Goal: Information Seeking & Learning: Learn about a topic

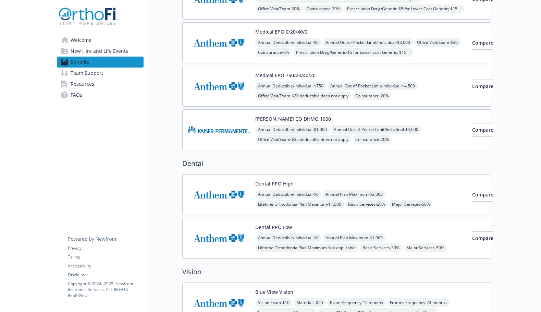
scroll to position [228, 0]
